Goal: Communication & Community: Answer question/provide support

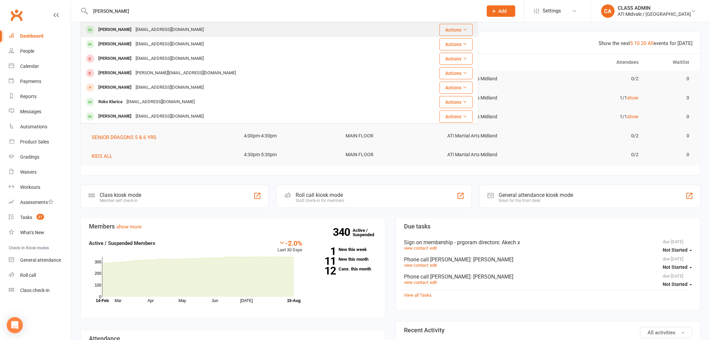
type input "[PERSON_NAME]"
click at [116, 30] on div "[PERSON_NAME]" at bounding box center [114, 30] width 37 height 10
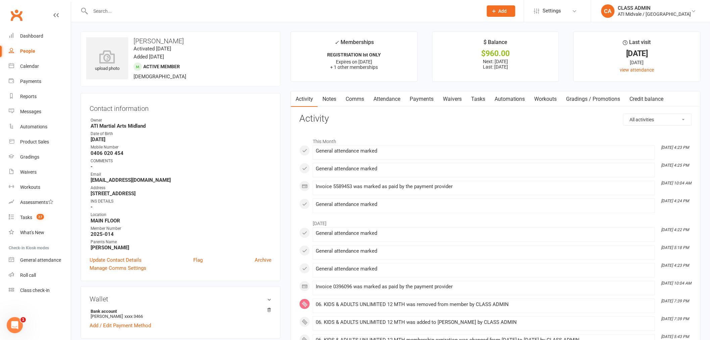
click at [350, 96] on link "Comms" at bounding box center [355, 98] width 28 height 15
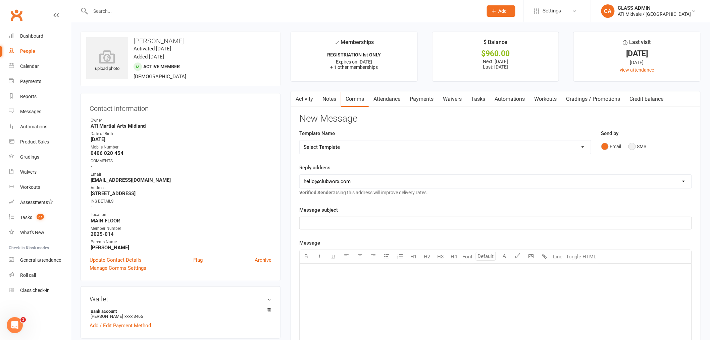
click at [634, 146] on button "SMS" at bounding box center [638, 146] width 18 height 13
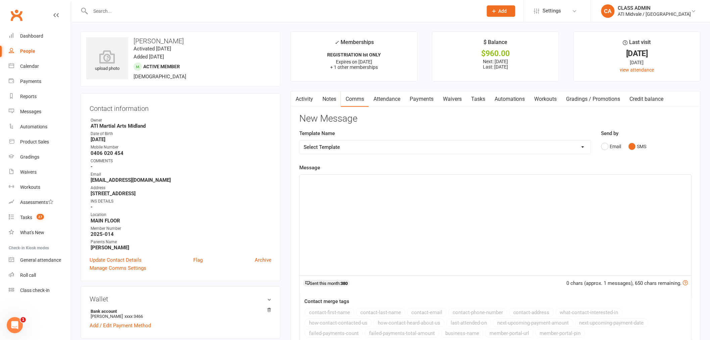
click at [330, 183] on p "﻿" at bounding box center [496, 181] width 384 height 8
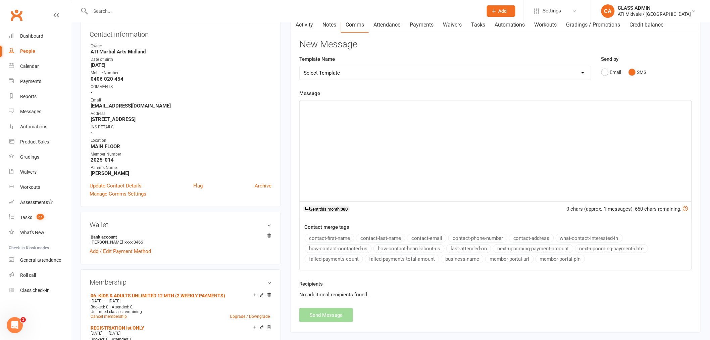
scroll to position [75, 0]
click at [338, 237] on button "contact-first-name" at bounding box center [330, 237] width 50 height 9
click at [390, 238] on button "contact-last-name" at bounding box center [380, 237] width 49 height 9
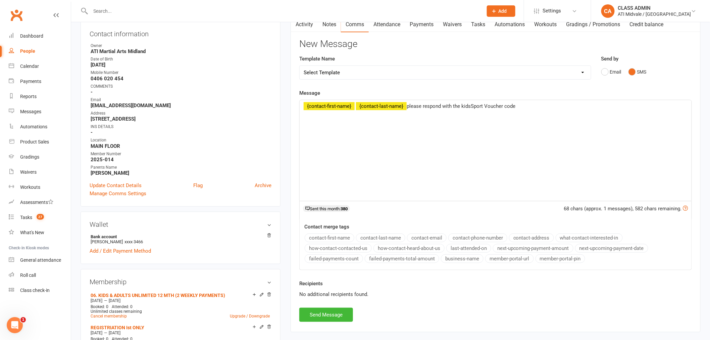
click at [467, 105] on span "please respond with the kidsSport Voucher code" at bounding box center [461, 106] width 109 height 6
click at [524, 105] on p "﻿ ﻿ {contact-first-name} ﻿ {contact-last-name} please respond with the Kids Spo…" at bounding box center [496, 106] width 384 height 8
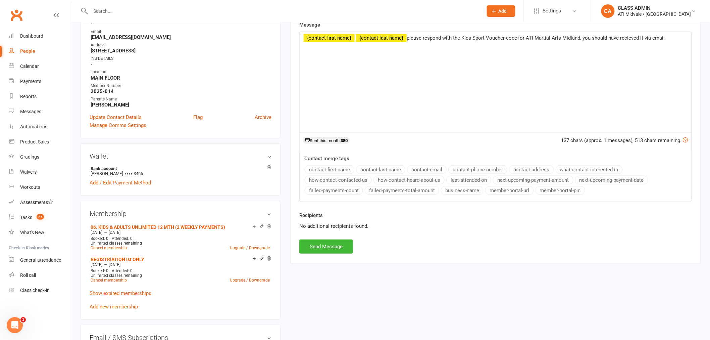
scroll to position [149, 0]
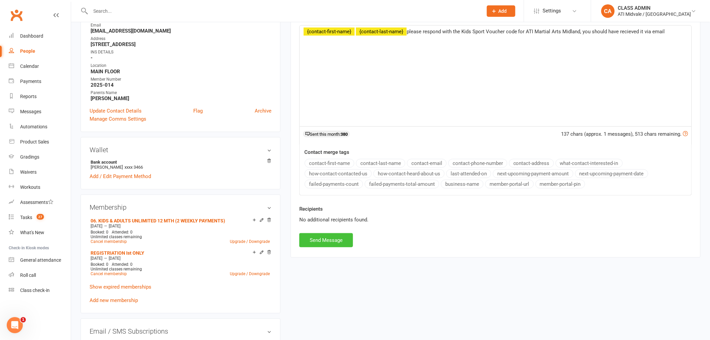
click at [334, 241] on button "Send Message" at bounding box center [326, 240] width 54 height 14
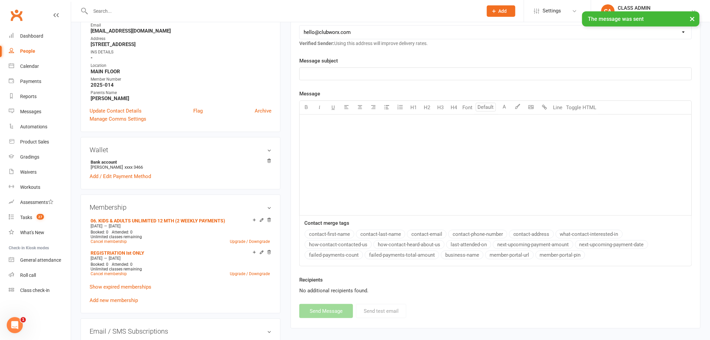
click at [390, 31] on select "[EMAIL_ADDRESS][DOMAIN_NAME] [EMAIL_ADDRESS][DOMAIN_NAME] [EMAIL_ADDRESS][DOMAI…" at bounding box center [496, 32] width 392 height 13
click at [384, 153] on div "﻿" at bounding box center [496, 164] width 392 height 101
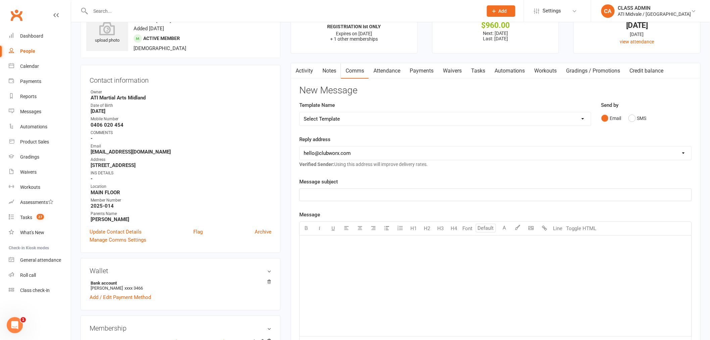
scroll to position [0, 0]
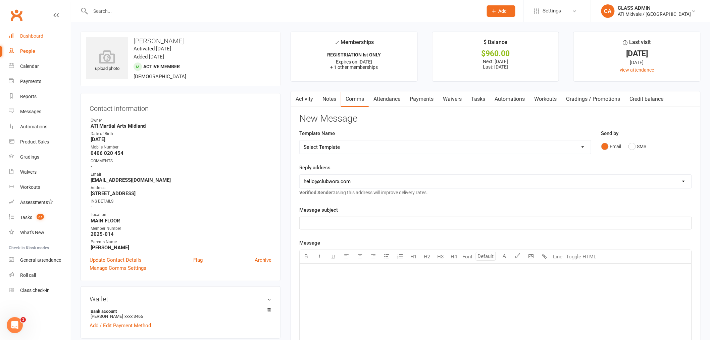
click at [30, 36] on div "Dashboard" at bounding box center [31, 35] width 23 height 5
